Goal: Transaction & Acquisition: Purchase product/service

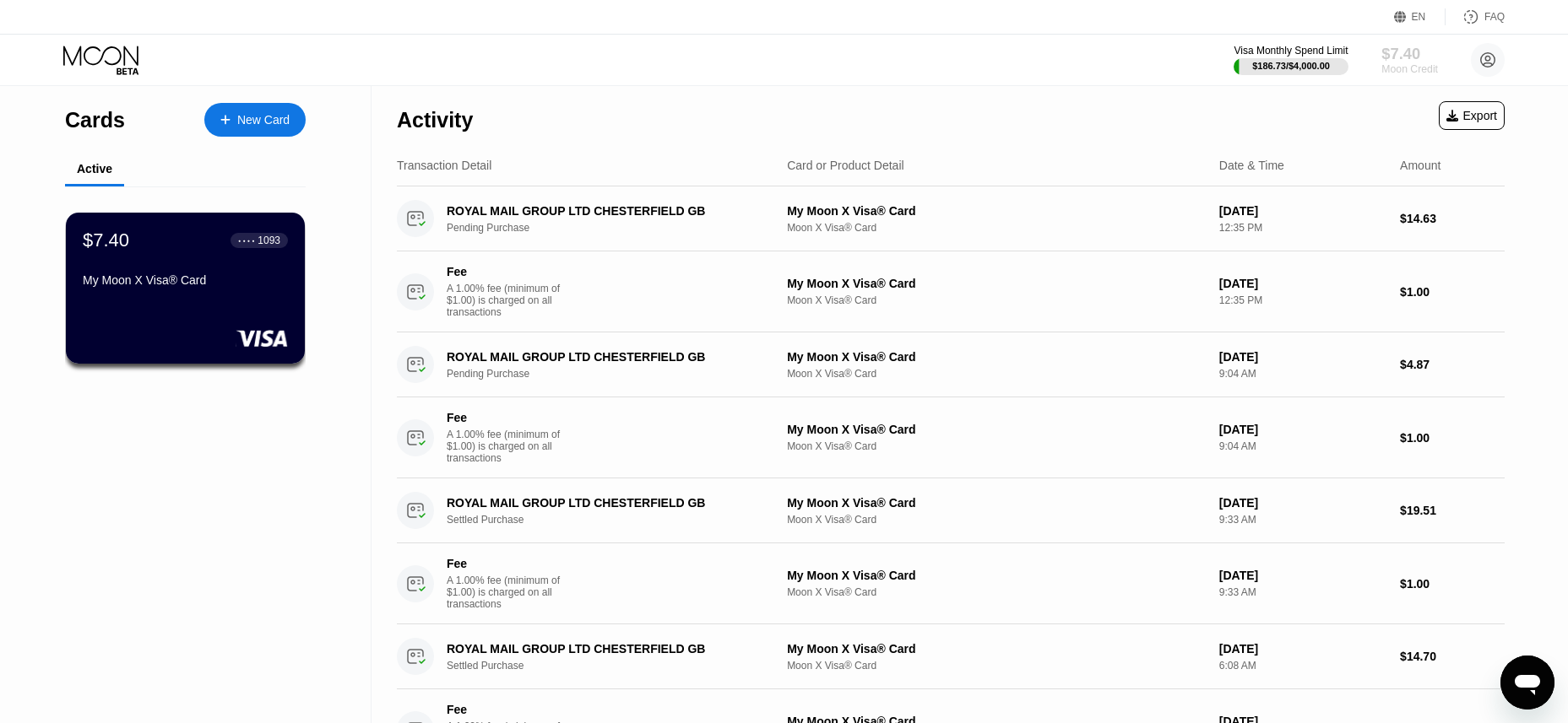
click at [1387, 57] on div "$7.40" at bounding box center [1410, 53] width 57 height 18
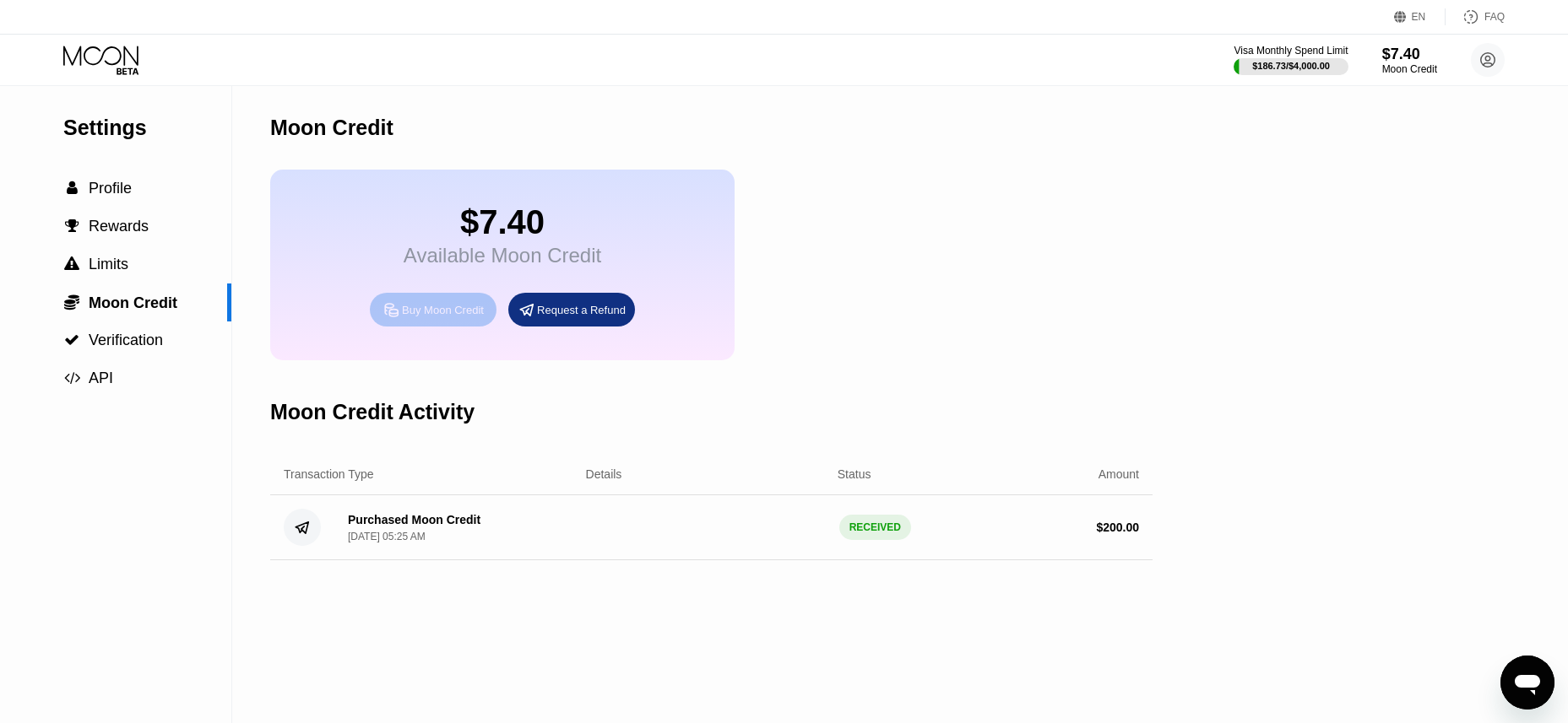
click at [465, 317] on div "Buy Moon Credit" at bounding box center [443, 309] width 82 height 14
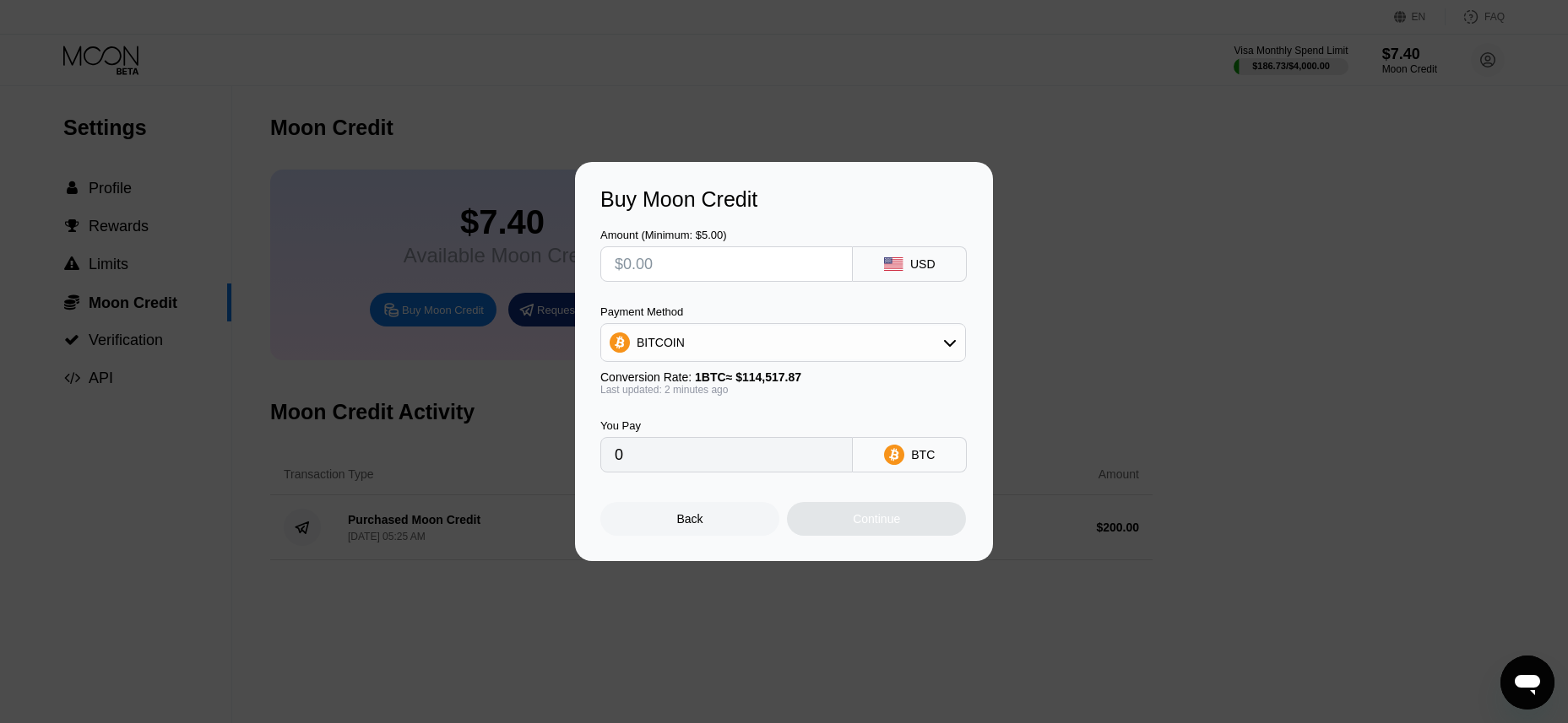
click at [675, 292] on div "Amount (Minimum: $5.00) USD Payment Method BITCOIN Conversion Rate: 1 BTC ≈ $11…" at bounding box center [784, 343] width 367 height 261
click at [675, 273] on input "text" at bounding box center [726, 264] width 223 height 34
type input "$100"
click at [763, 342] on div "BITCOIN" at bounding box center [783, 343] width 364 height 34
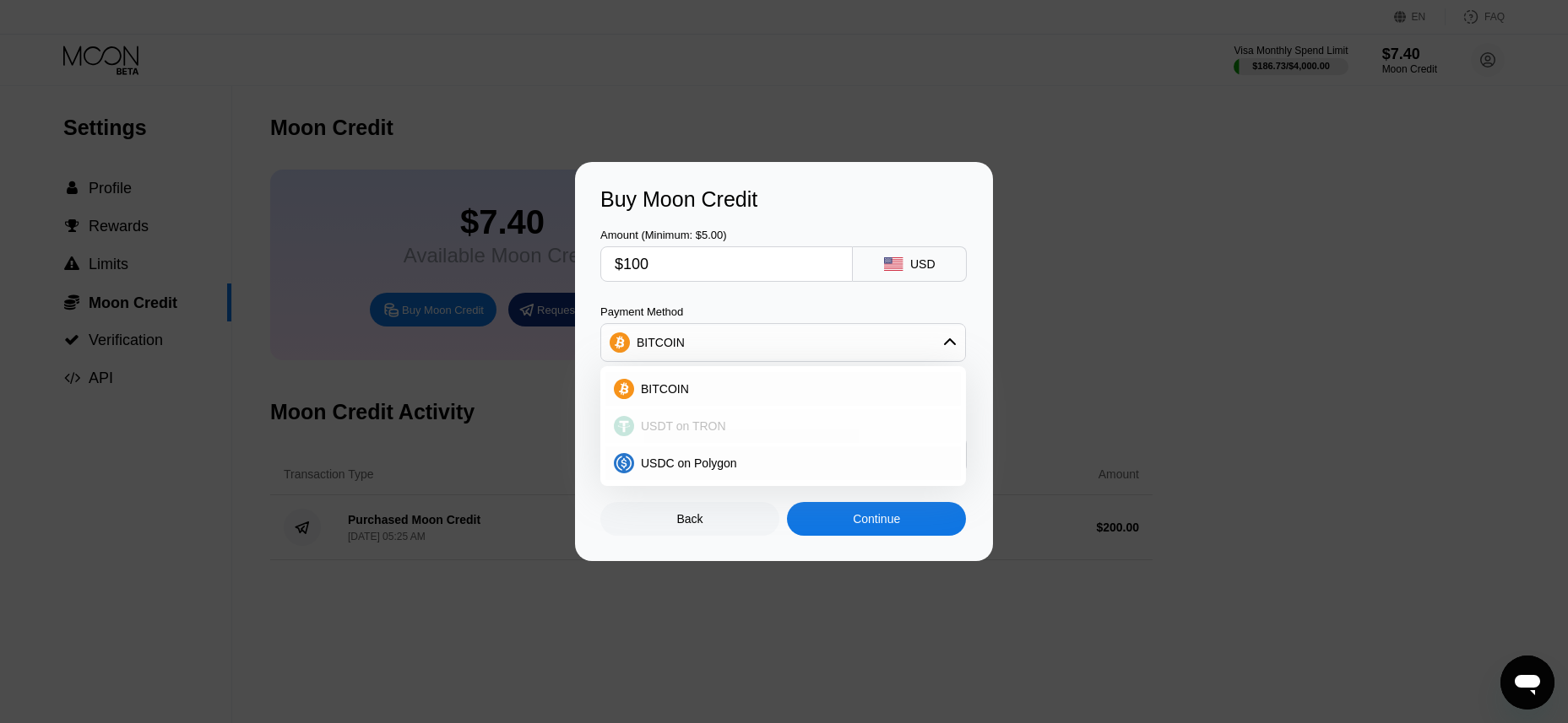
click at [691, 429] on span "USDT on TRON" at bounding box center [684, 426] width 85 height 13
type input "101.01"
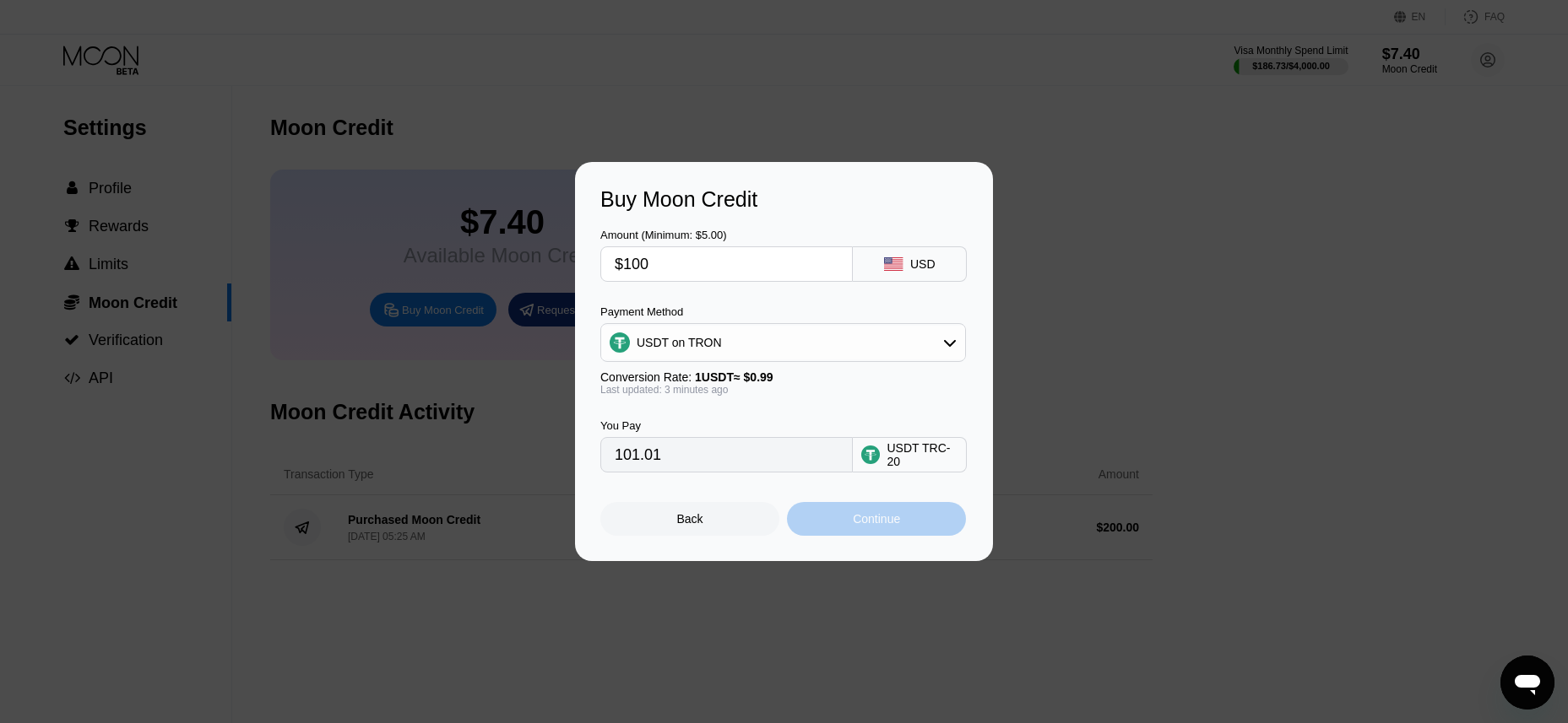
click at [853, 521] on div "Continue" at bounding box center [877, 519] width 47 height 13
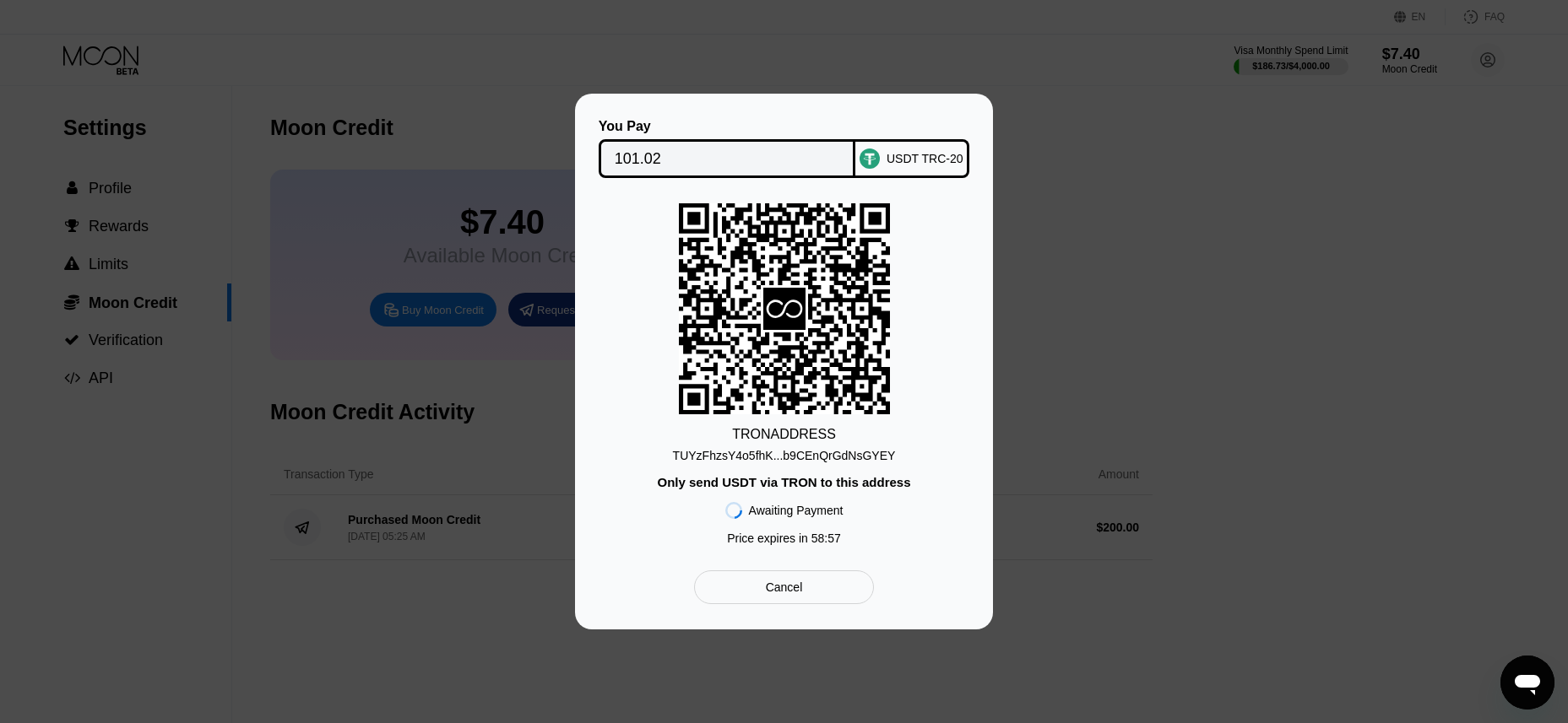
click at [858, 457] on div "TUYzFhzsY4o5fhK...b9CEnQrGdNsGYEY" at bounding box center [784, 455] width 223 height 13
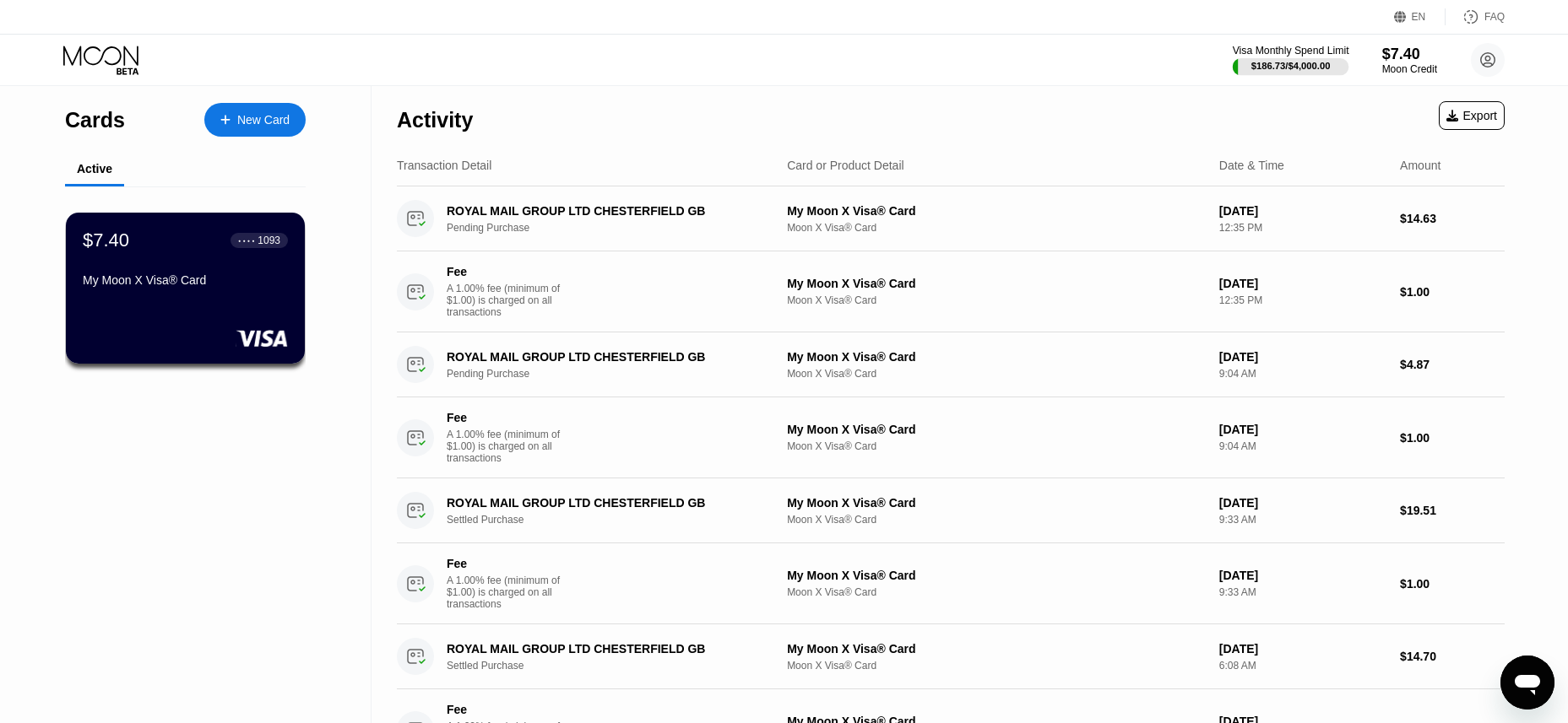
click at [1276, 62] on div "$186.73 / $4,000.00" at bounding box center [1292, 65] width 80 height 10
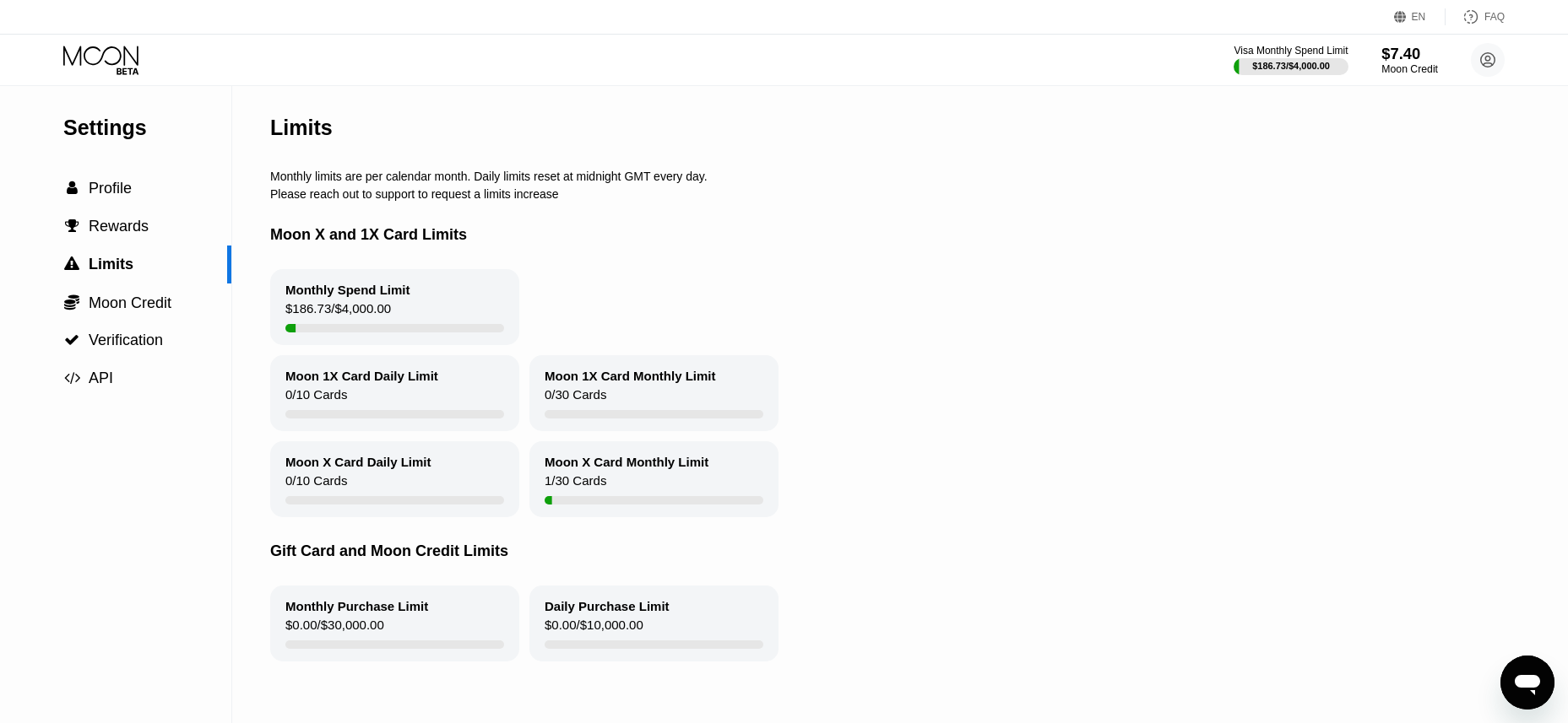
click at [1395, 56] on div "$7.40" at bounding box center [1410, 53] width 57 height 18
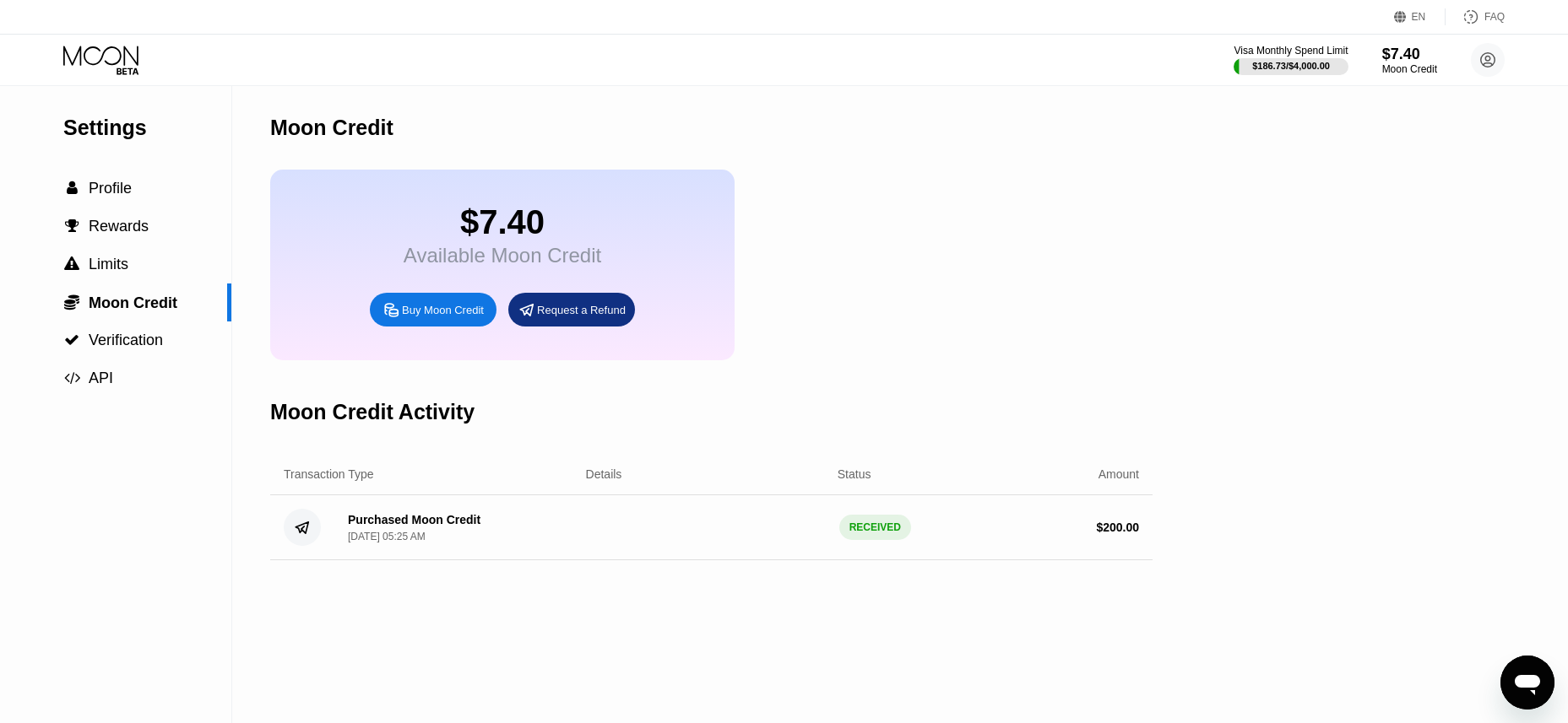
click at [481, 317] on div "Buy Moon Credit" at bounding box center [443, 309] width 82 height 14
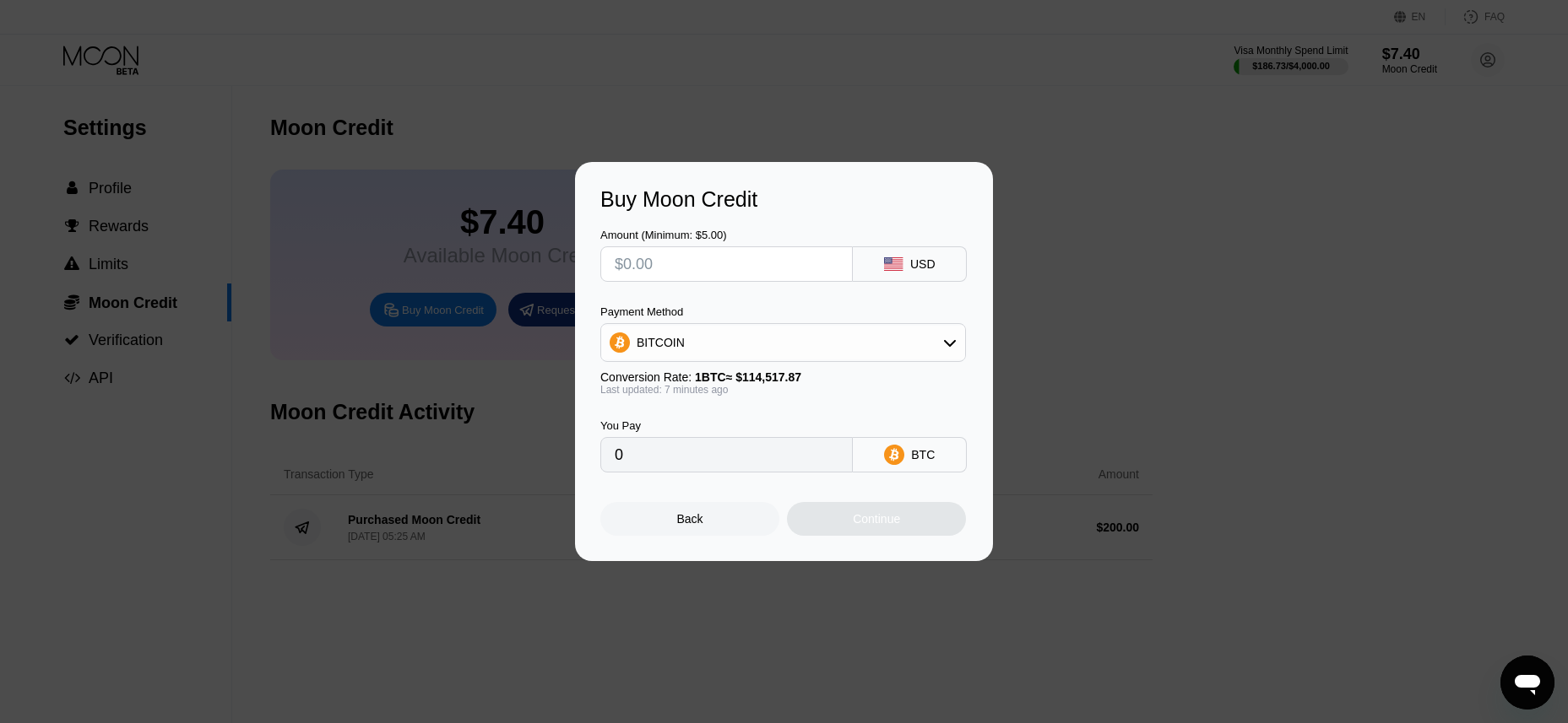
click at [669, 257] on input "text" at bounding box center [726, 264] width 223 height 34
type input "$100"
click at [722, 332] on div "BITCOIN" at bounding box center [783, 343] width 364 height 34
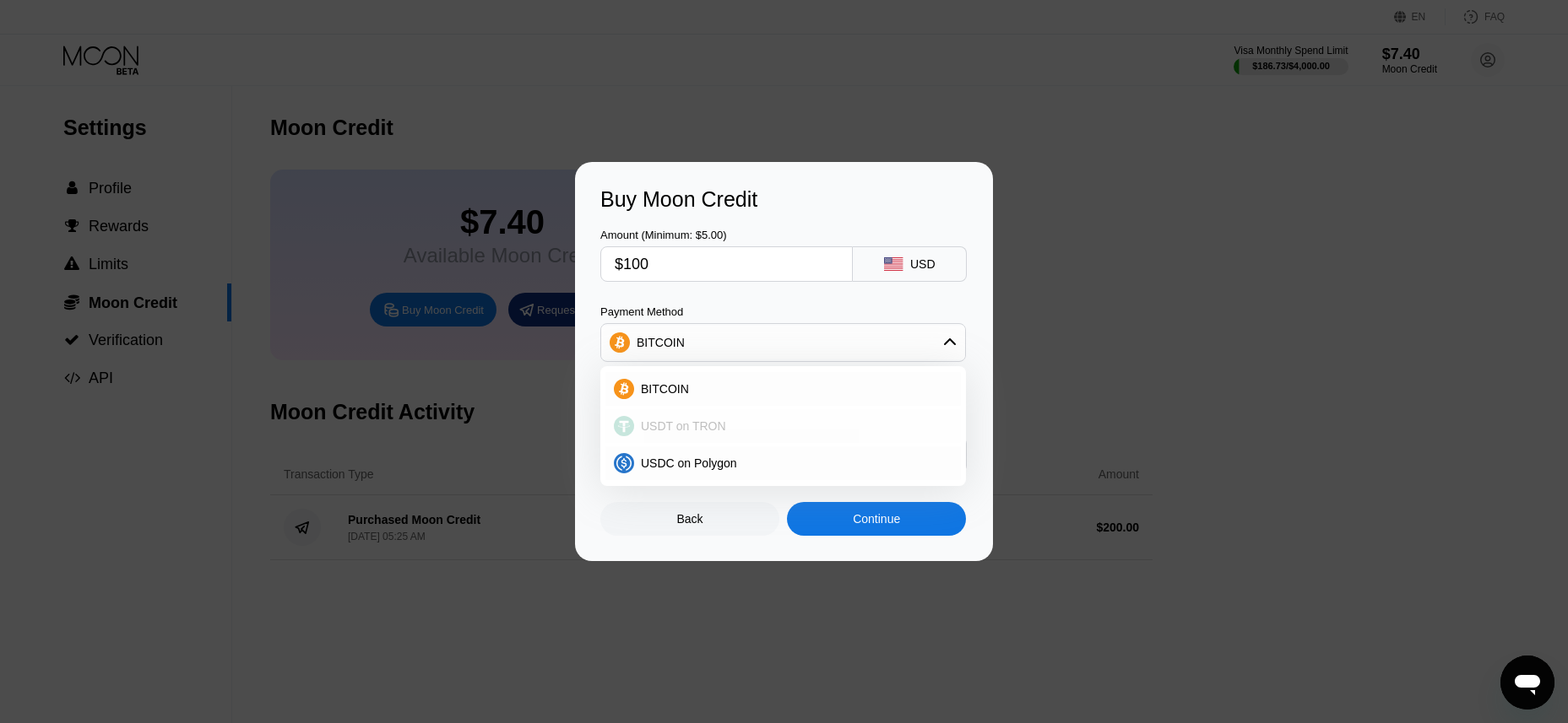
click at [688, 426] on span "USDT on TRON" at bounding box center [684, 426] width 85 height 13
type input "101.01"
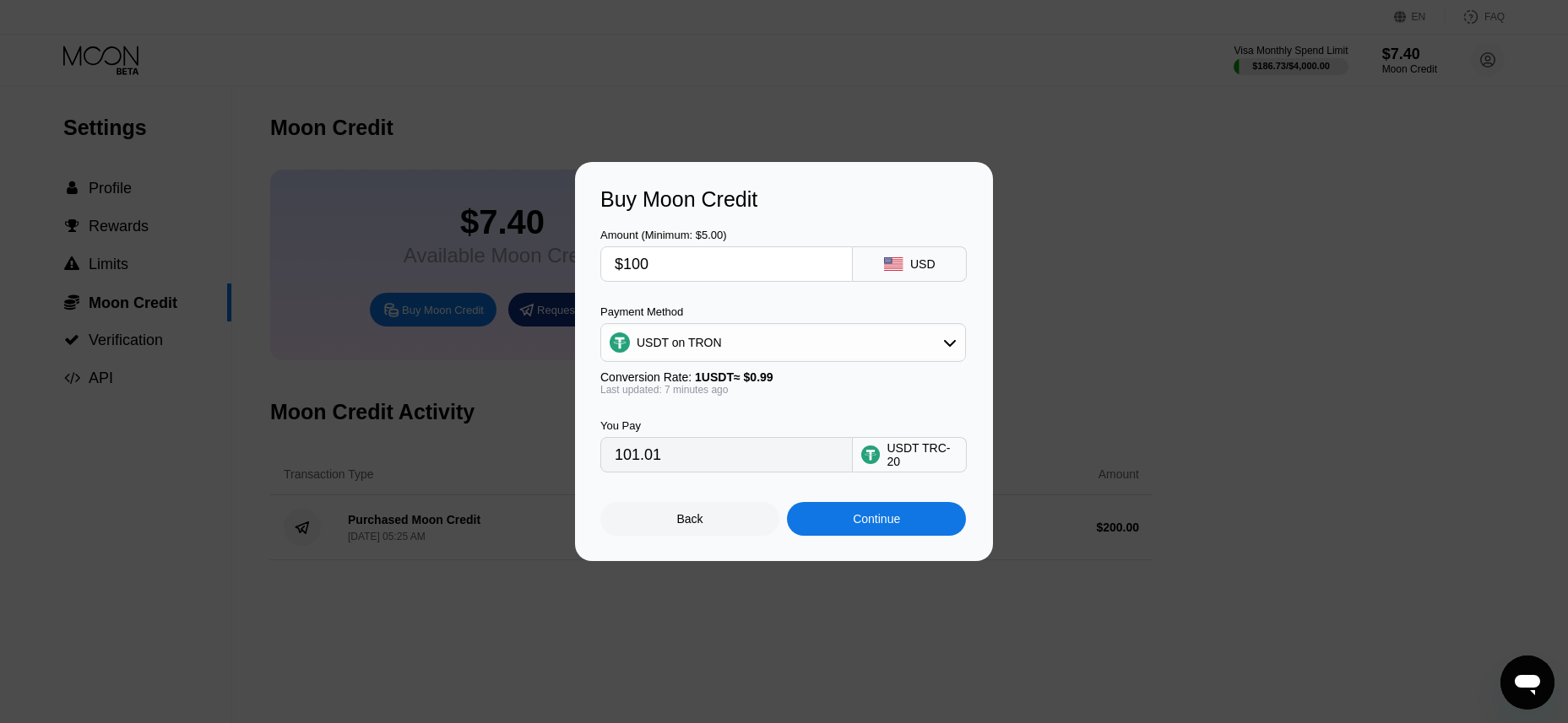
click at [856, 526] on div "Continue" at bounding box center [877, 519] width 47 height 13
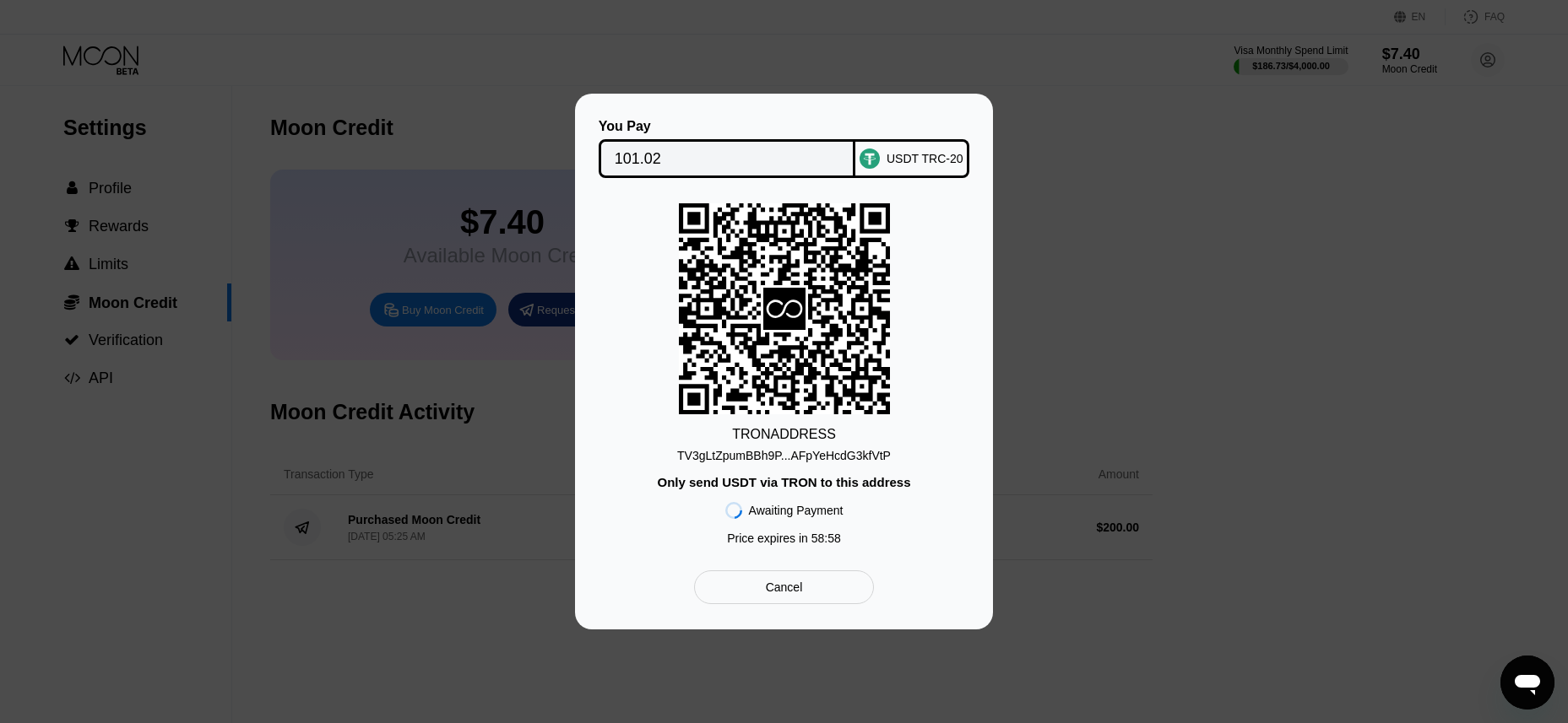
click at [782, 457] on div "TV3gLtZpumBBh9P...AFpYeHcdG3kfVtP" at bounding box center [784, 455] width 214 height 13
click at [775, 582] on div "Cancel" at bounding box center [784, 588] width 180 height 34
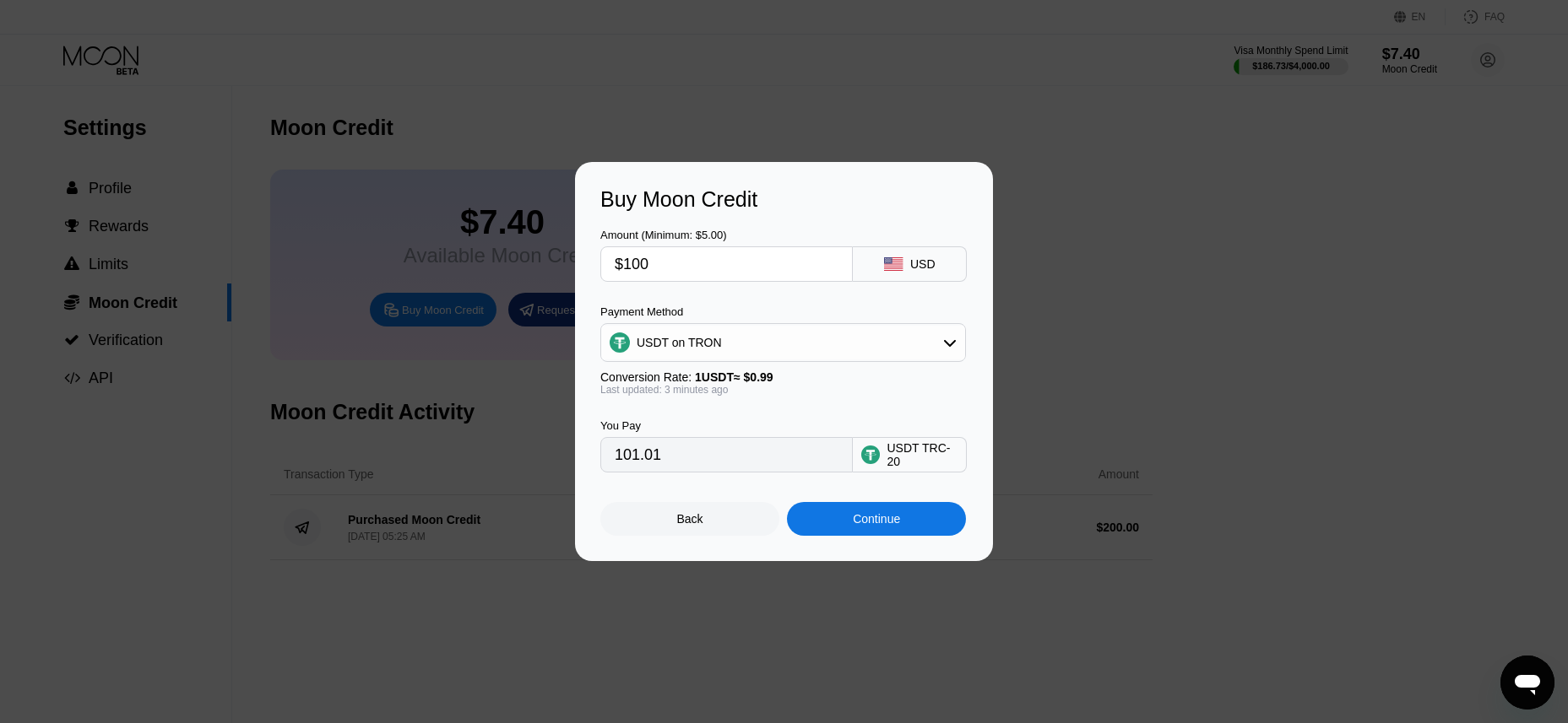
click at [897, 526] on div "Continue" at bounding box center [877, 519] width 47 height 13
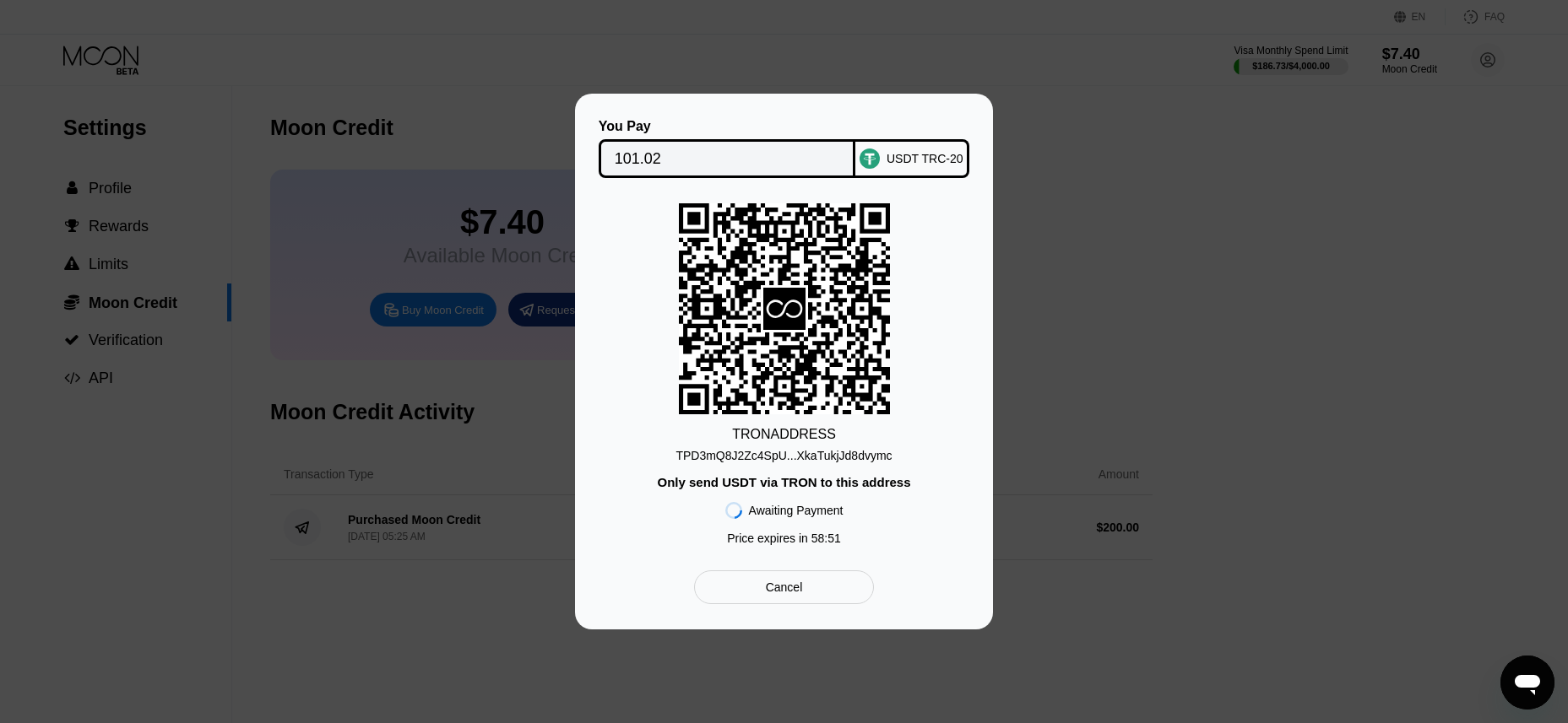
drag, startPoint x: 829, startPoint y: 454, endPoint x: 725, endPoint y: 332, distance: 160.3
click at [829, 453] on div "TPD3mQ8J2Zc4SpU...XkaTukjJd8dvymc" at bounding box center [784, 455] width 216 height 13
